Goal: Task Accomplishment & Management: Manage account settings

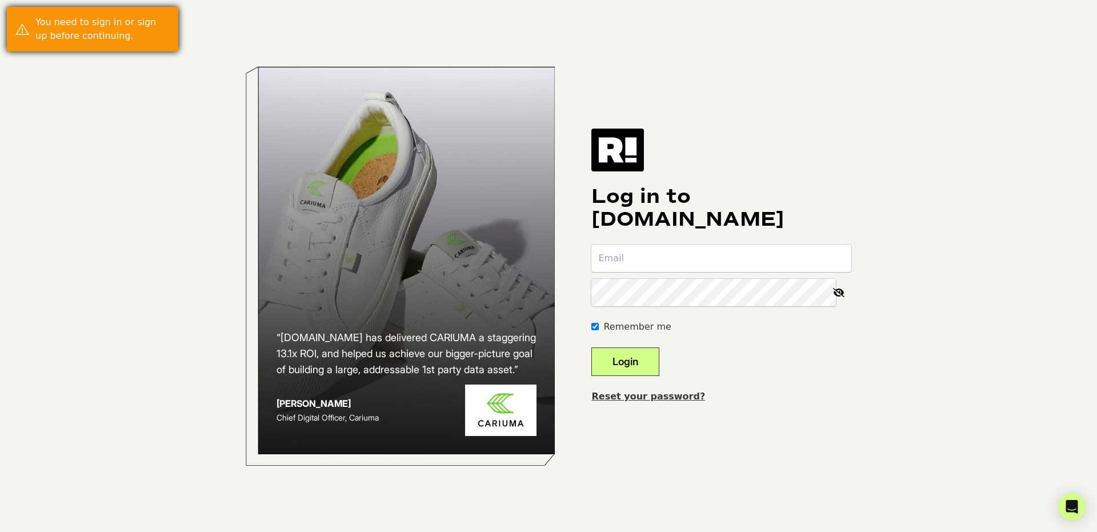
click at [663, 398] on link "Reset your password?" at bounding box center [648, 396] width 114 height 11
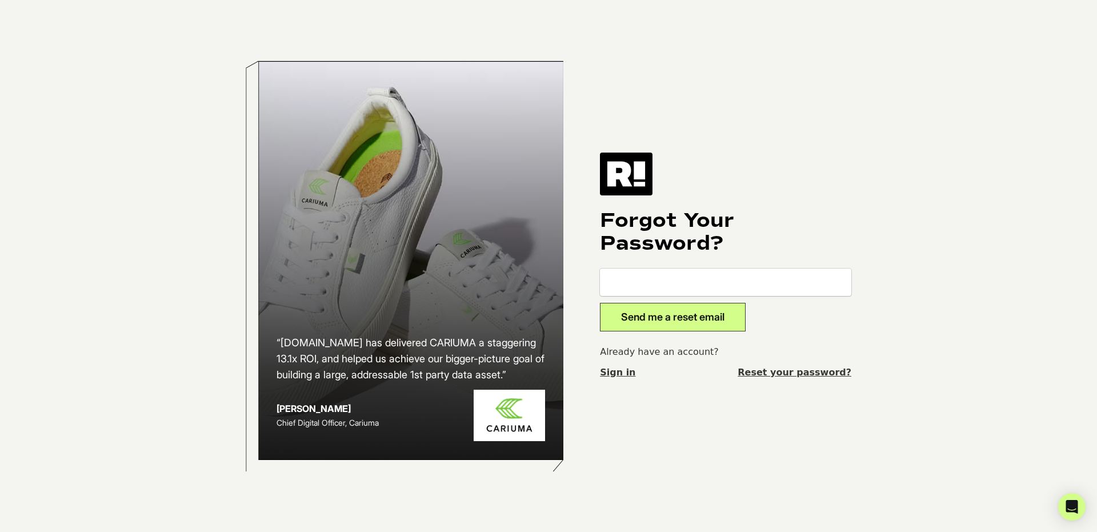
click at [805, 373] on link "Reset your password?" at bounding box center [795, 373] width 114 height 14
